Goal: Transaction & Acquisition: Purchase product/service

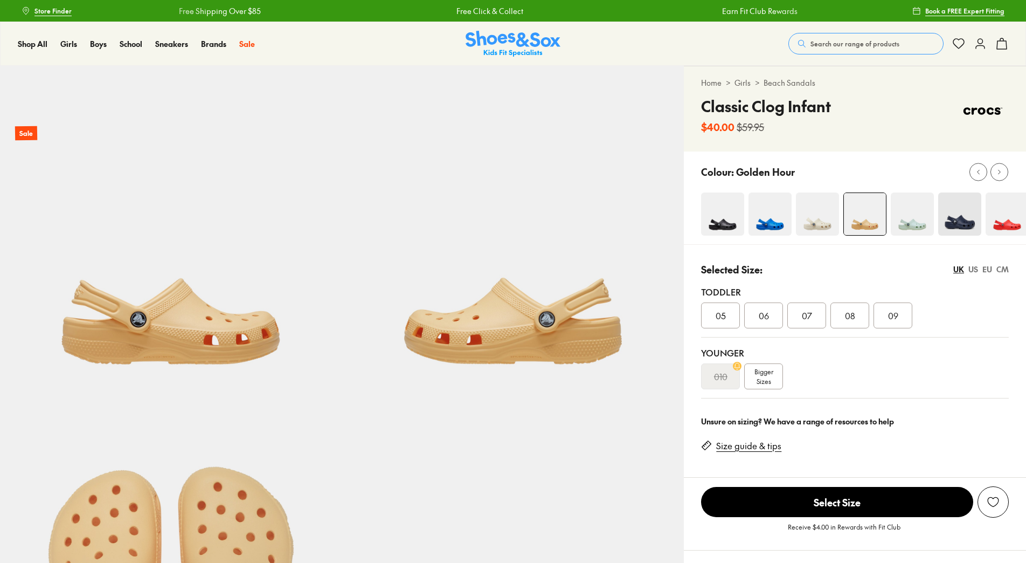
select select "*"
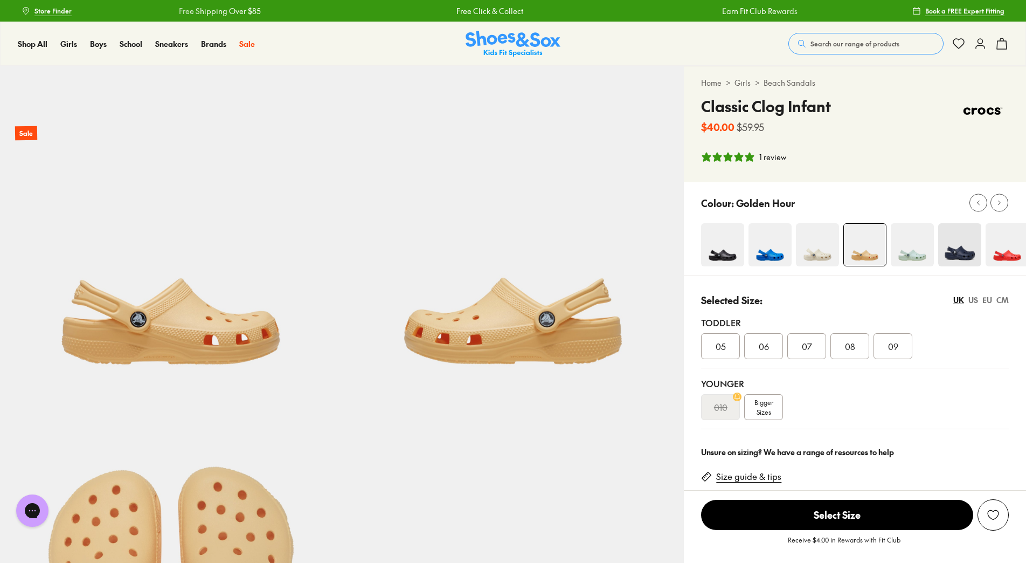
click at [509, 43] on img at bounding box center [513, 44] width 95 height 26
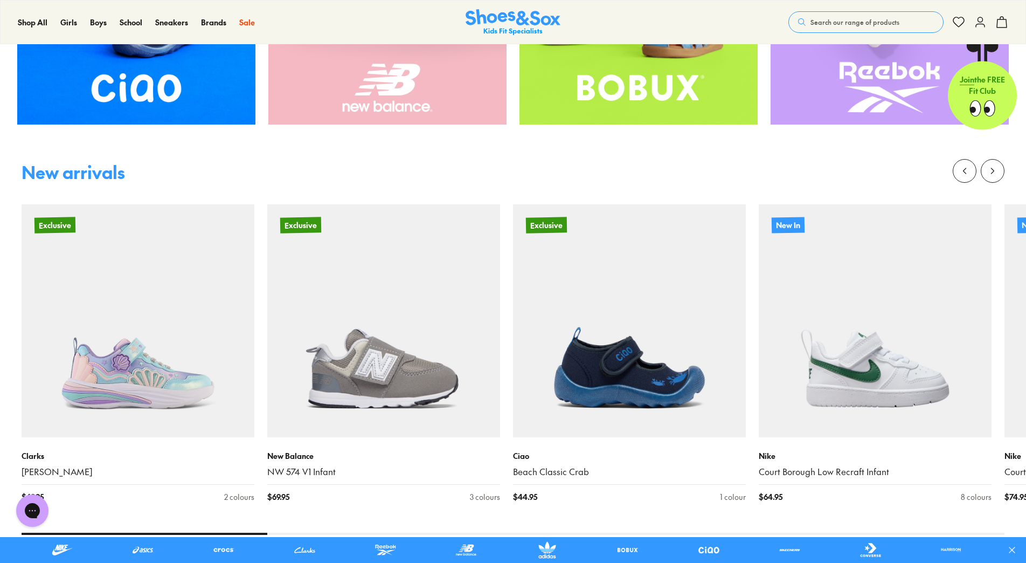
scroll to position [701, 0]
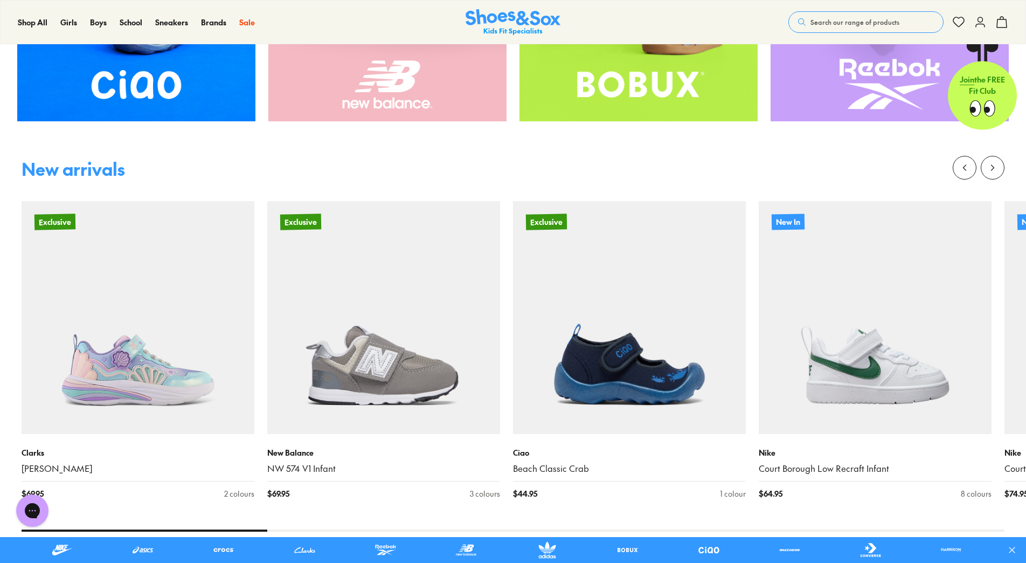
click at [220, 548] on link at bounding box center [224, 549] width 64 height 17
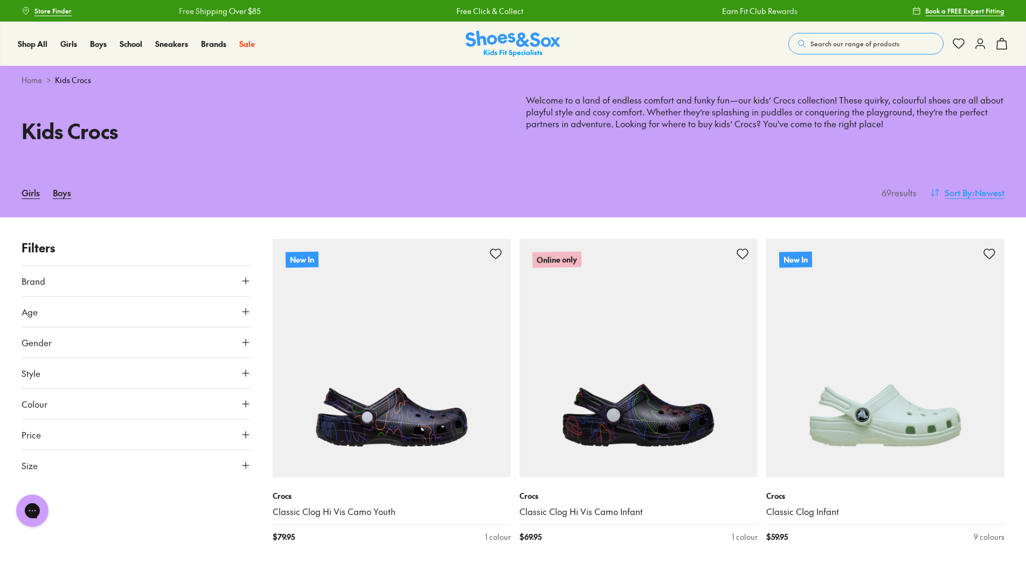
click at [953, 191] on span "Sort By" at bounding box center [958, 192] width 27 height 13
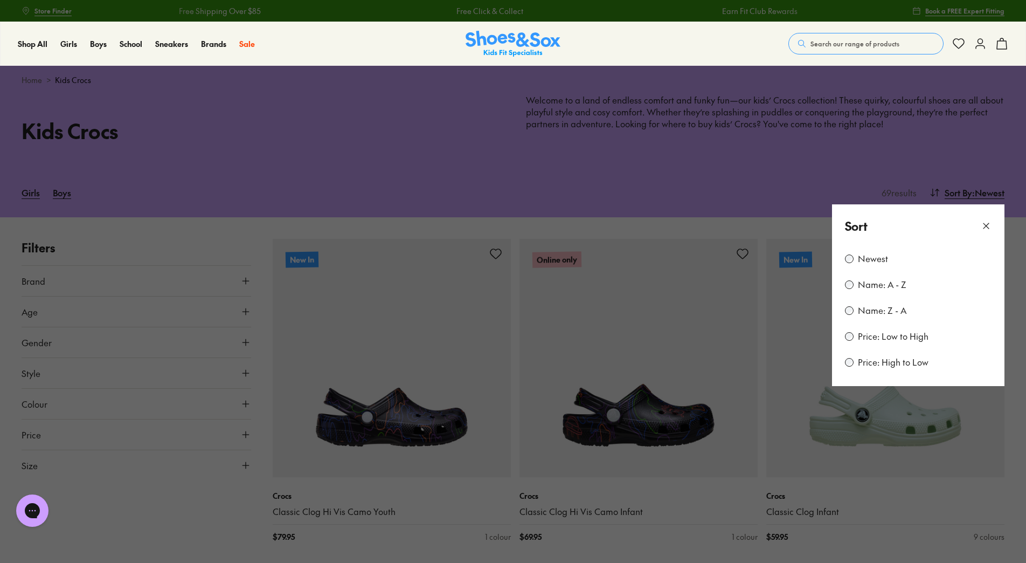
click at [886, 335] on label "Price: Low to High" at bounding box center [893, 336] width 71 height 12
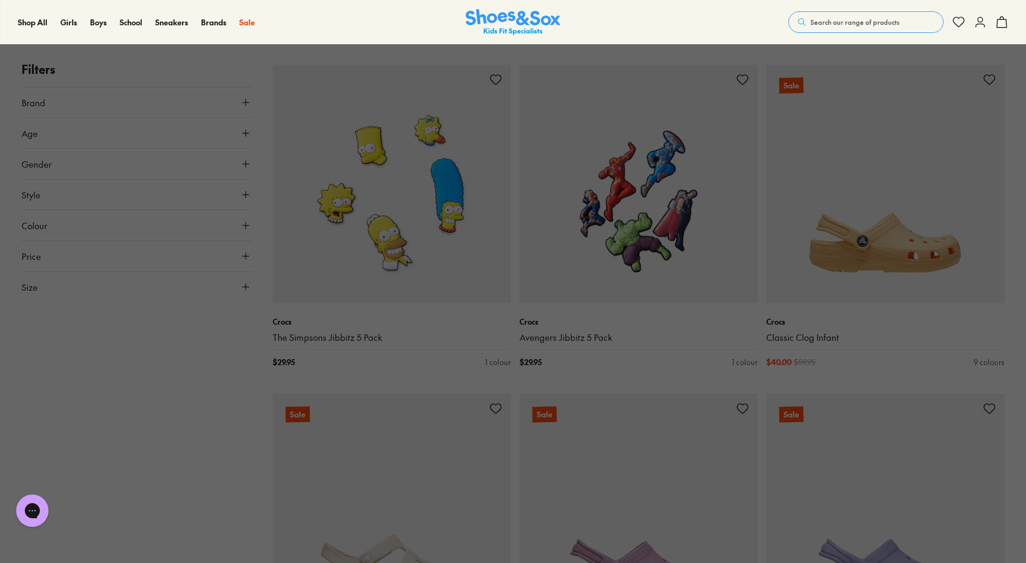
scroll to position [810, 0]
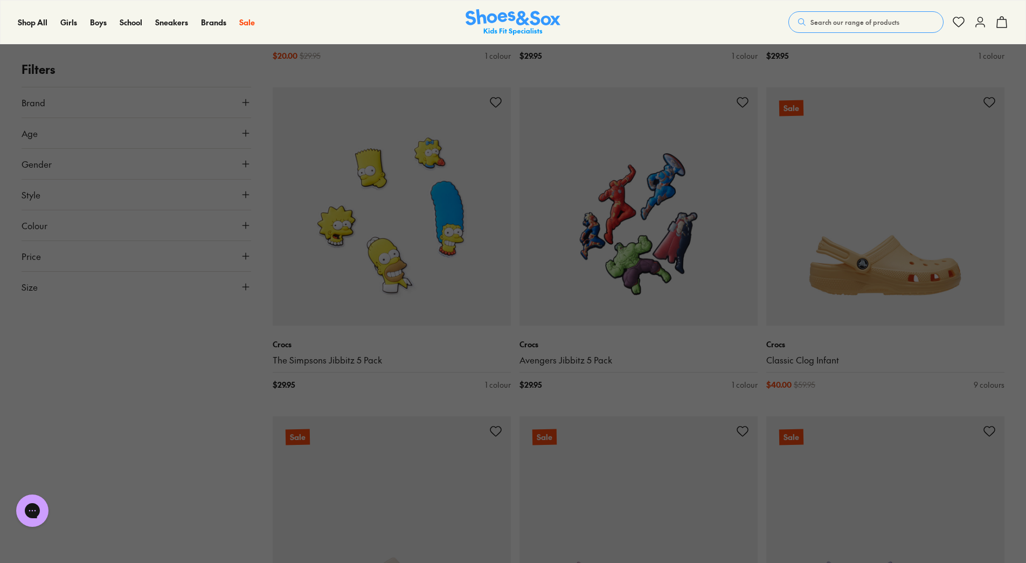
click at [881, 280] on button at bounding box center [513, 281] width 1026 height 563
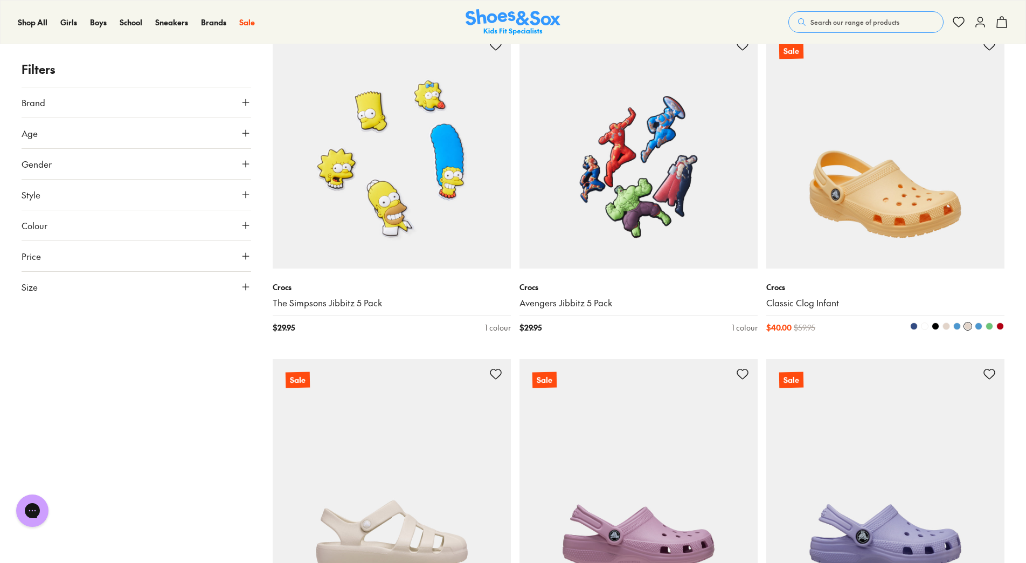
scroll to position [918, 0]
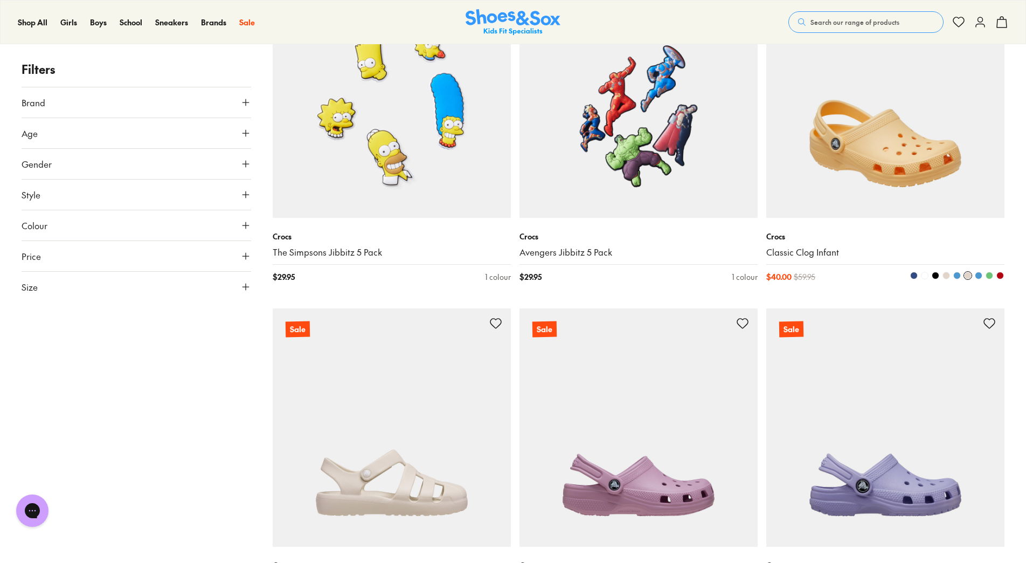
click at [863, 142] on img at bounding box center [885, 99] width 238 height 238
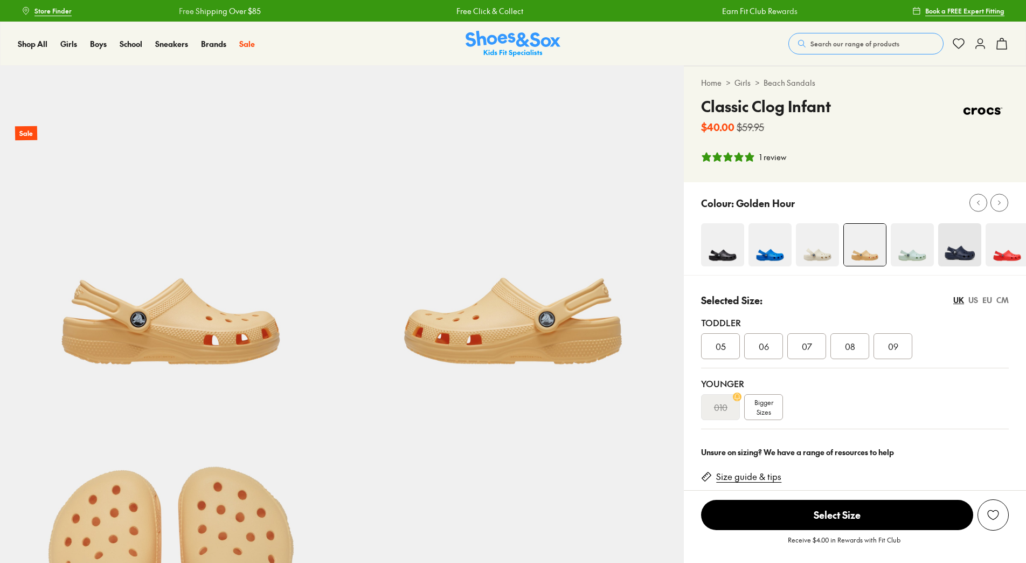
select select "*"
click at [812, 252] on img at bounding box center [817, 244] width 43 height 43
click at [767, 246] on img at bounding box center [770, 244] width 43 height 43
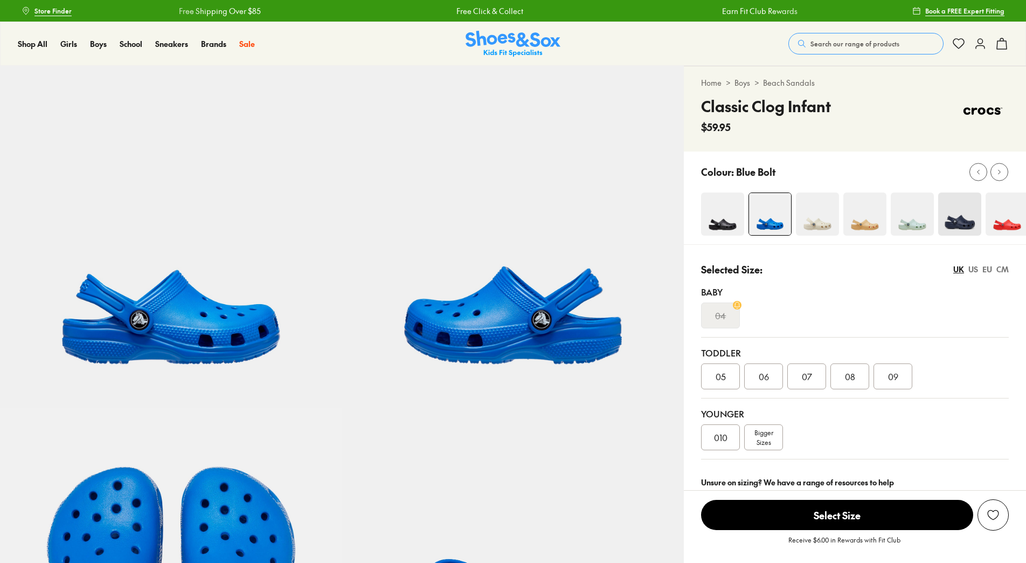
select select "*"
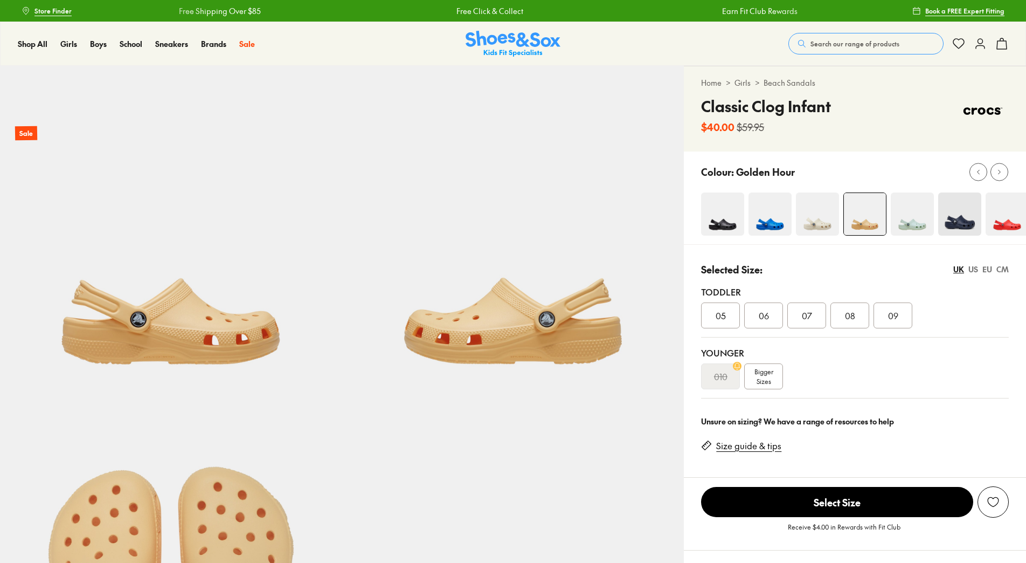
select select "*"
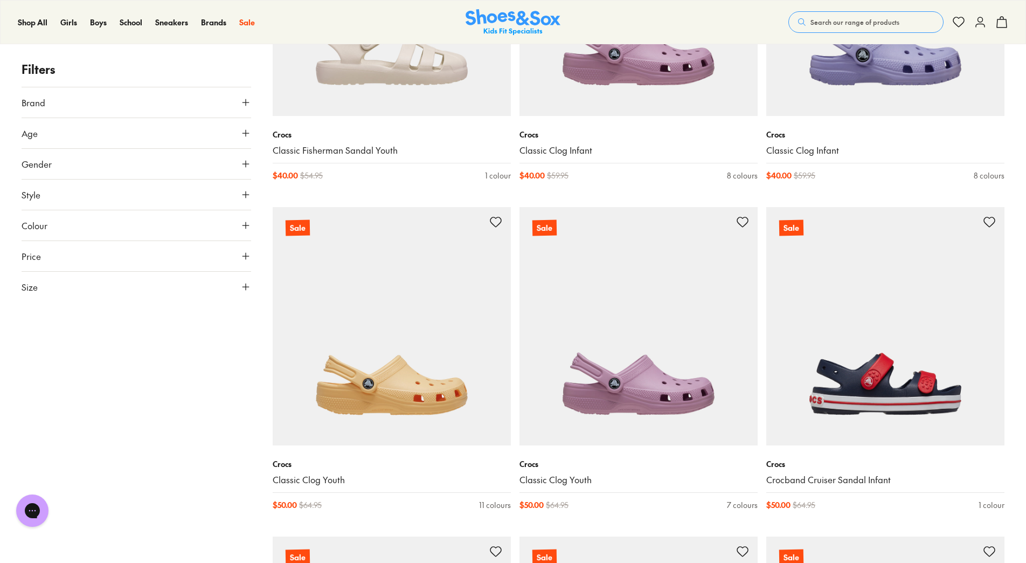
scroll to position [1386, 0]
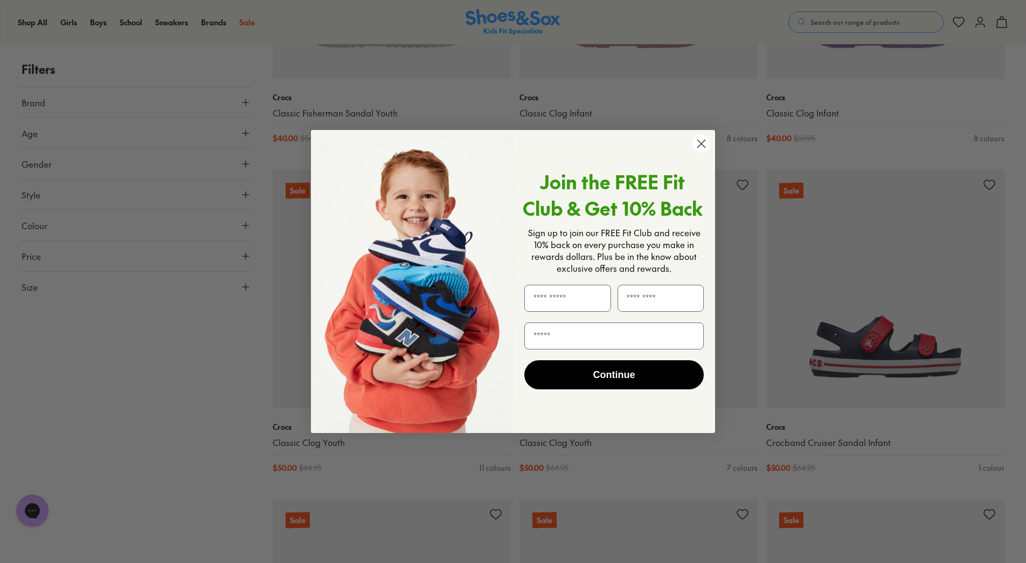
click at [701, 142] on circle "Close dialog" at bounding box center [702, 144] width 18 height 18
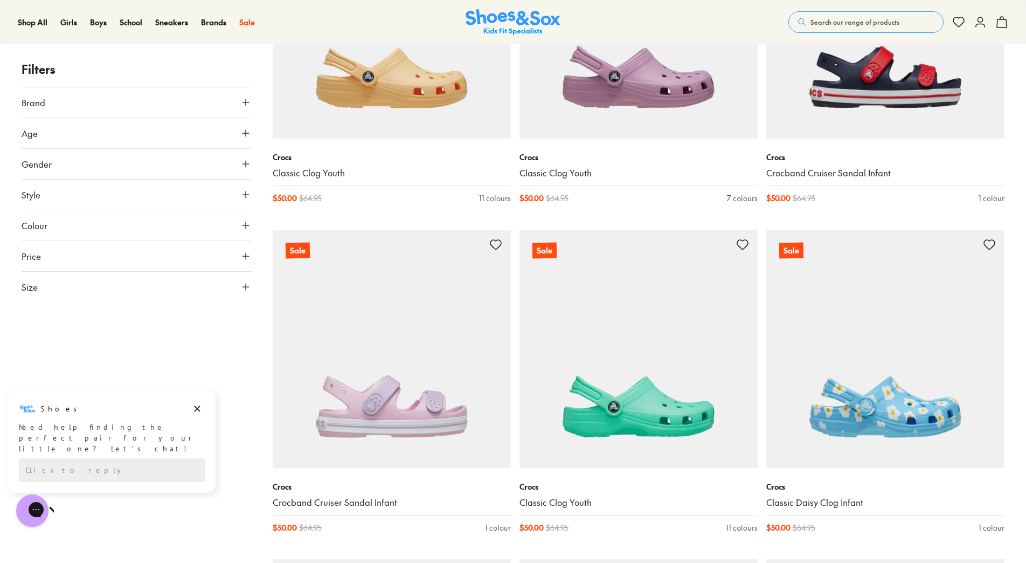
scroll to position [1709, 0]
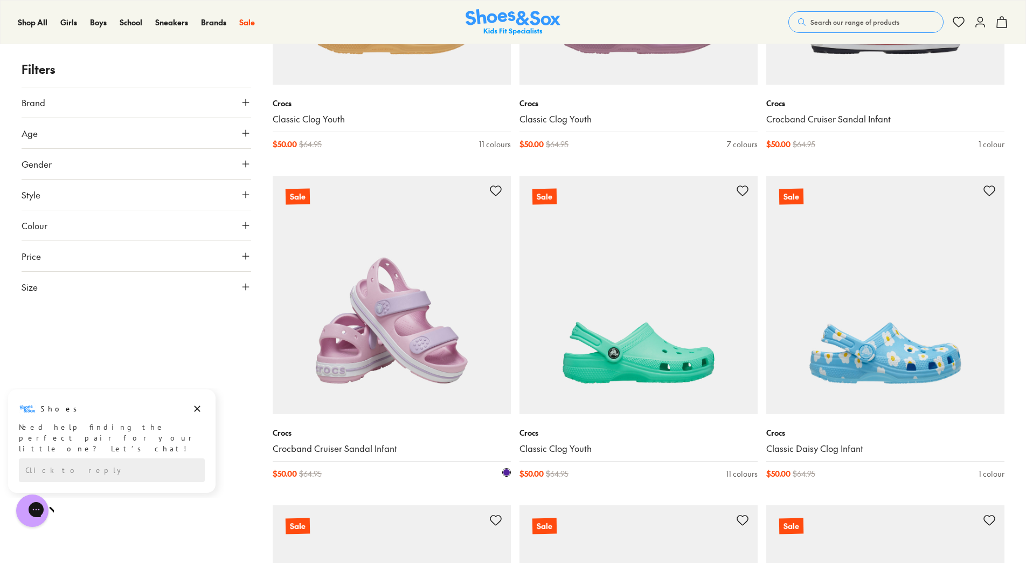
click at [396, 332] on img at bounding box center [392, 295] width 238 height 238
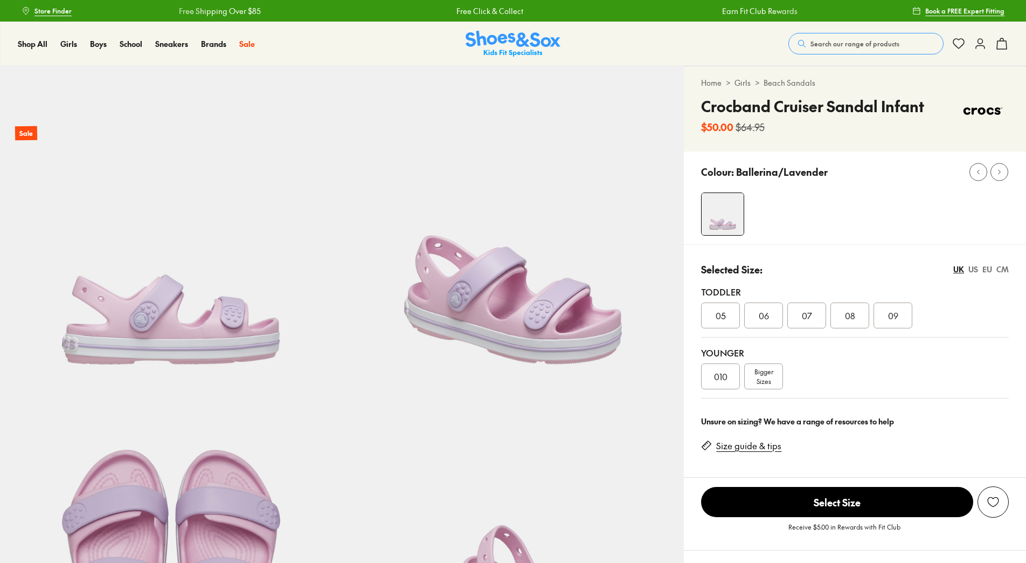
select select "*"
click at [811, 316] on span "07" at bounding box center [807, 315] width 10 height 13
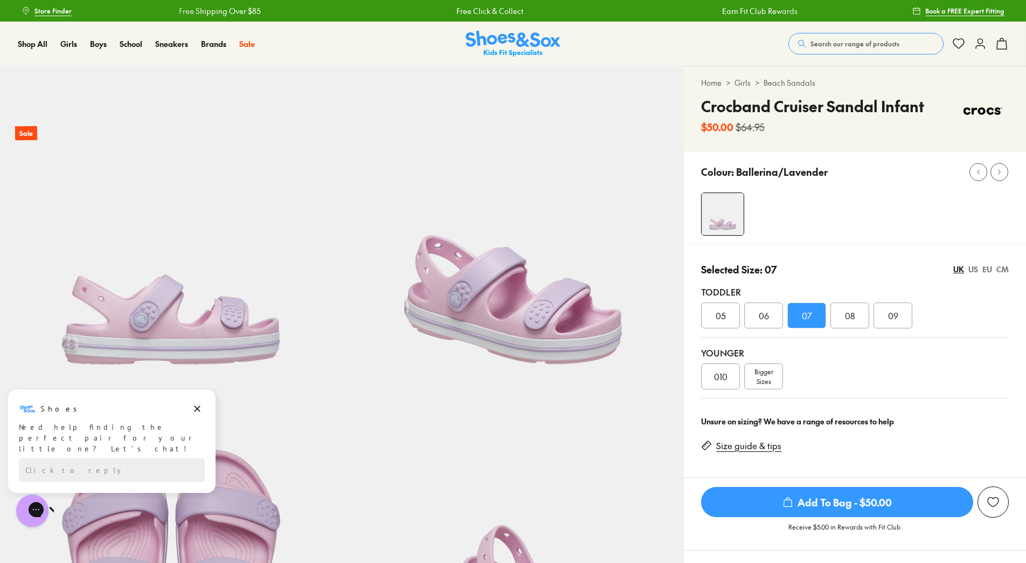
click at [973, 271] on div "US" at bounding box center [974, 269] width 10 height 11
click at [986, 269] on div "EU" at bounding box center [988, 269] width 10 height 11
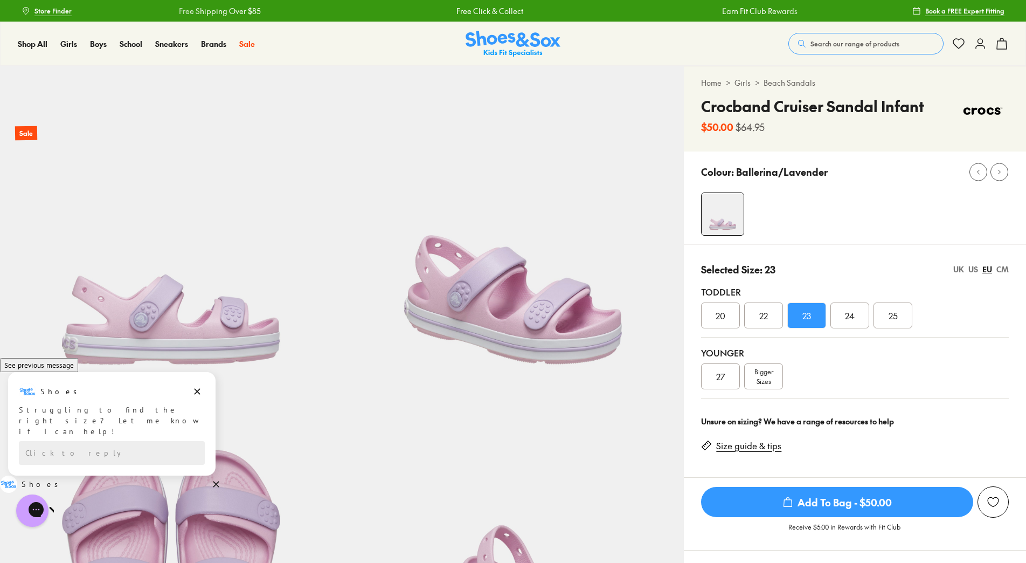
click at [973, 267] on div "US" at bounding box center [974, 269] width 10 height 11
click at [860, 309] on div "08" at bounding box center [850, 315] width 39 height 26
click at [804, 319] on span "07" at bounding box center [807, 315] width 10 height 13
click at [849, 507] on span "Add To Bag - $50.00" at bounding box center [837, 502] width 272 height 30
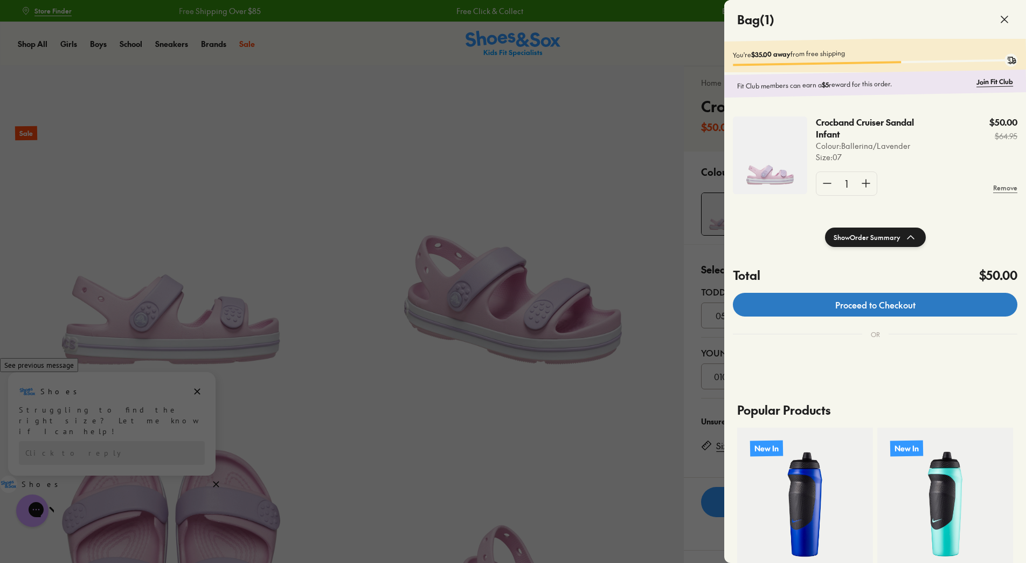
click at [881, 307] on link "Proceed to Checkout" at bounding box center [875, 305] width 285 height 24
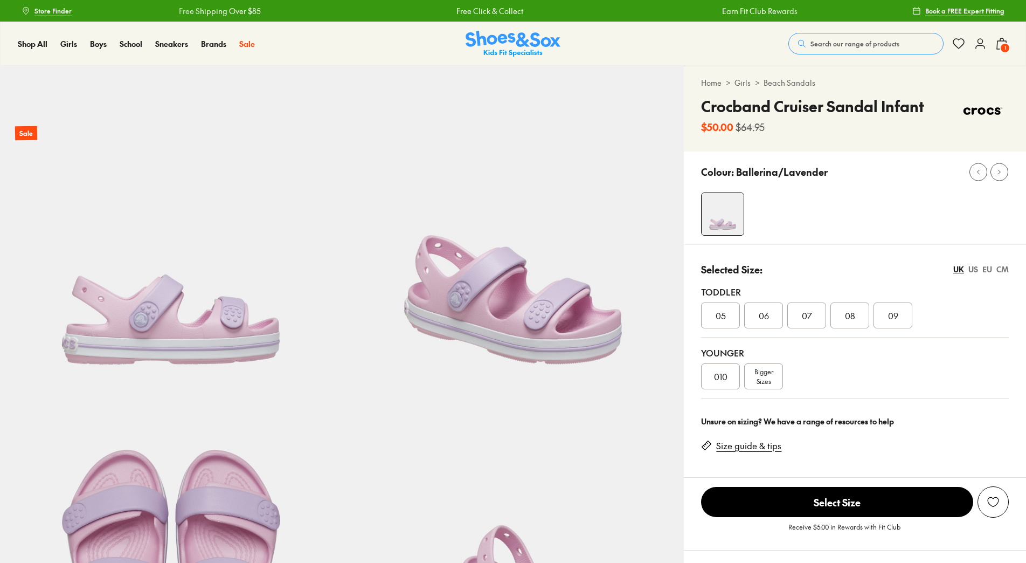
select select "*"
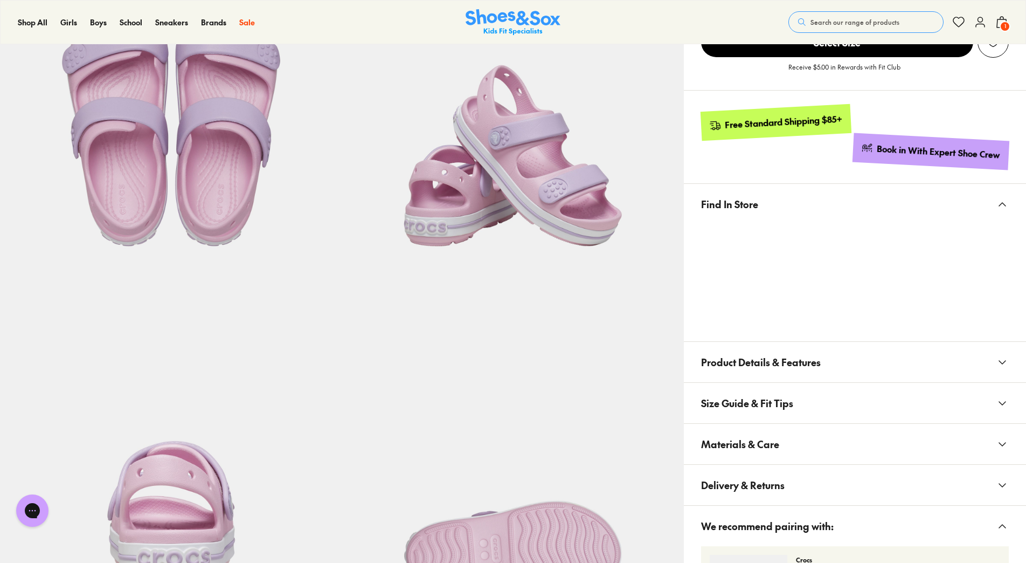
scroll to position [485, 0]
